Goal: Task Accomplishment & Management: Use online tool/utility

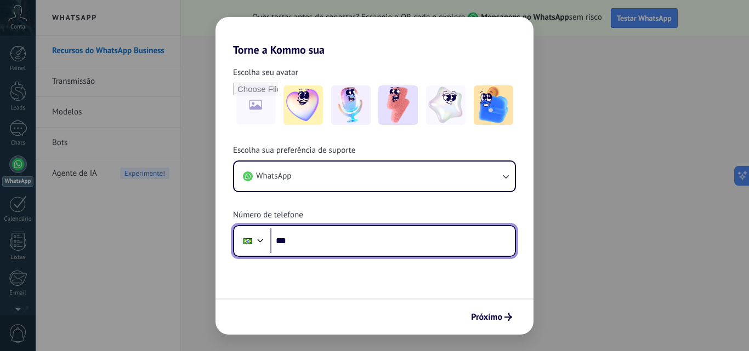
click at [302, 235] on input "***" at bounding box center [392, 241] width 244 height 25
type input "**********"
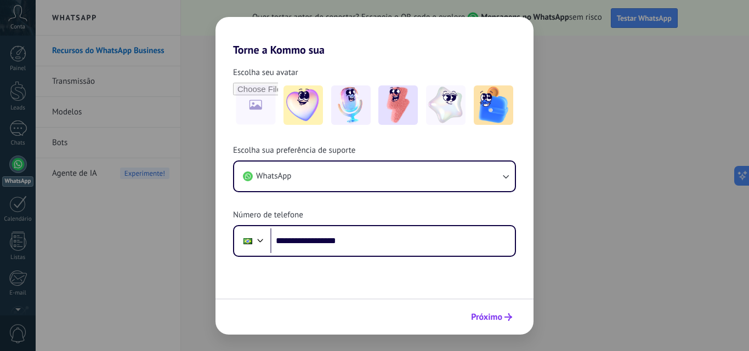
click at [485, 315] on span "Próximo" at bounding box center [486, 318] width 31 height 8
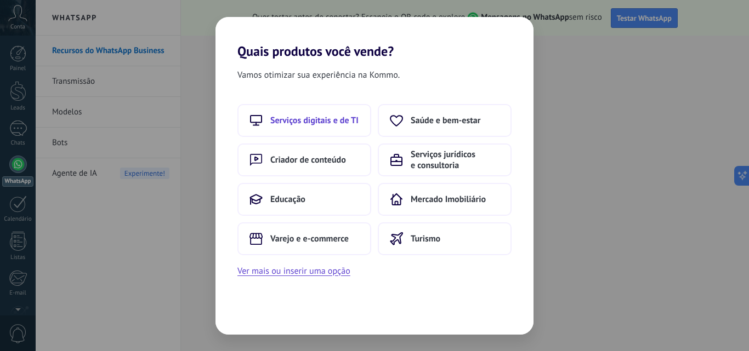
click at [334, 122] on span "Serviços digitais e de TI" at bounding box center [314, 120] width 88 height 11
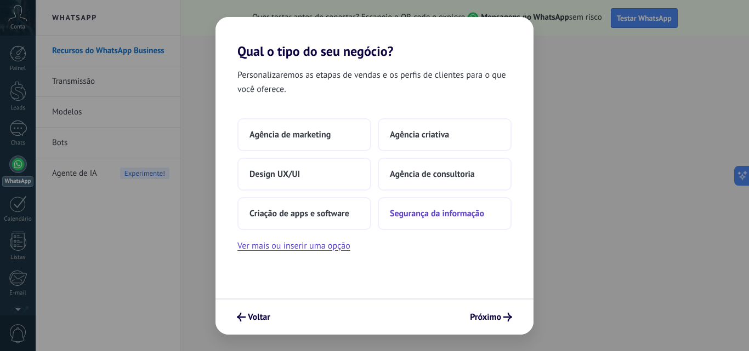
click at [441, 216] on span "Segurança da informação" at bounding box center [437, 213] width 94 height 11
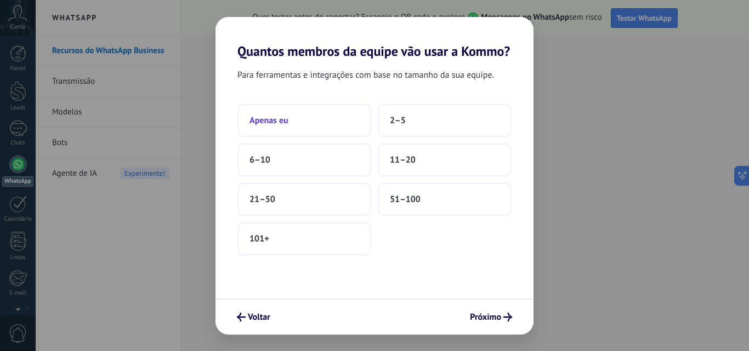
click at [282, 117] on span "Apenas eu" at bounding box center [268, 120] width 39 height 11
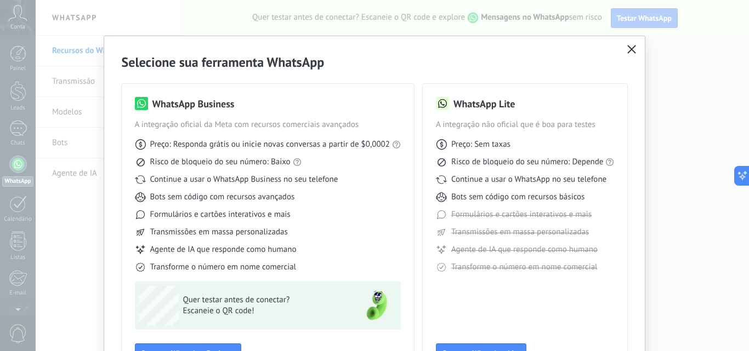
scroll to position [79, 0]
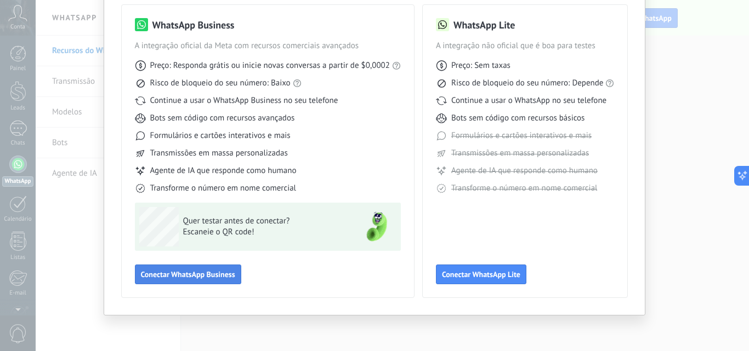
click at [223, 277] on span "Conectar WhatsApp Business" at bounding box center [188, 275] width 94 height 8
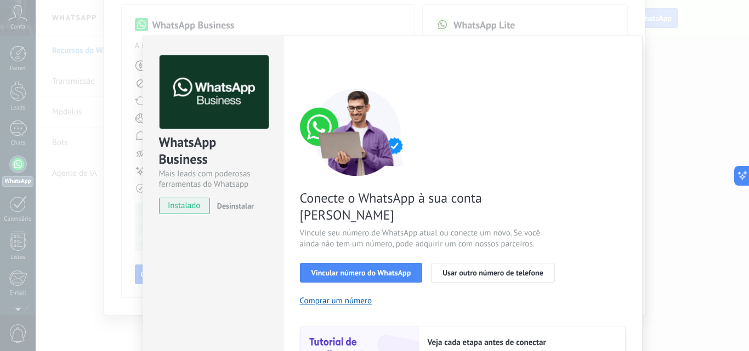
drag, startPoint x: 683, startPoint y: 197, endPoint x: 674, endPoint y: 197, distance: 9.3
click at [684, 197] on div "WhatsApp Business Mais leads com poderosas ferramentas do Whatsapp instalado De…" at bounding box center [392, 175] width 713 height 351
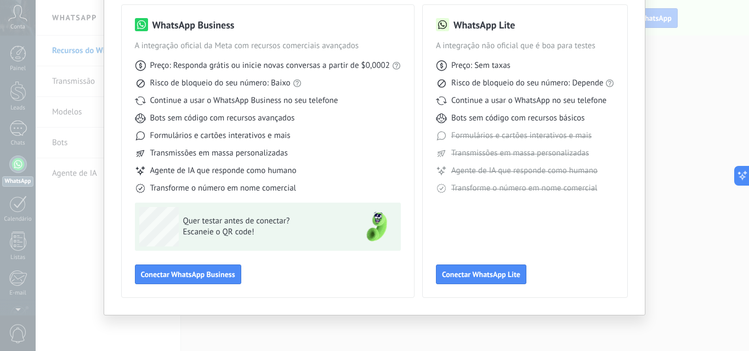
click at [284, 217] on span "Quer testar antes de conectar?" at bounding box center [263, 221] width 160 height 11
